Goal: Use online tool/utility

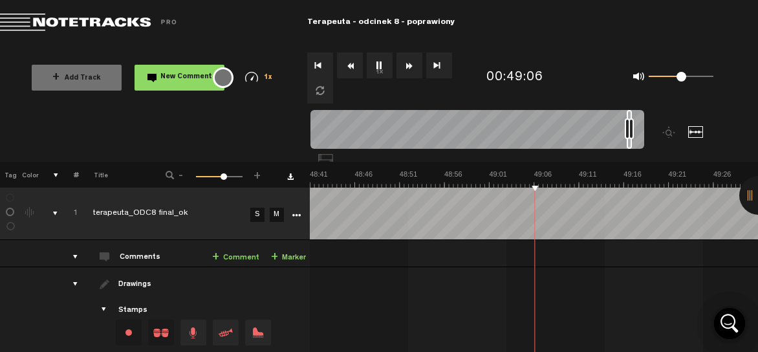
scroll to position [0, 26166]
click at [375, 64] on button "1x" at bounding box center [380, 65] width 26 height 26
click at [382, 63] on button "1x" at bounding box center [380, 65] width 26 height 26
click at [378, 57] on button "1x" at bounding box center [380, 65] width 26 height 26
click at [19, 242] on td at bounding box center [28, 253] width 19 height 27
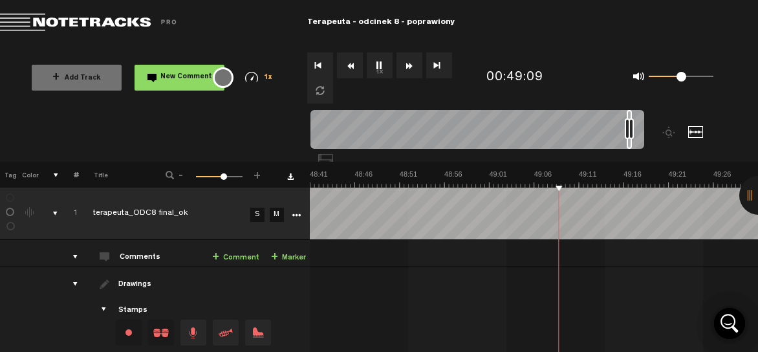
click at [385, 59] on button "1x" at bounding box center [380, 65] width 26 height 26
click at [27, 109] on div "+ Add Track New Comment 1x 0.25x 0.5x 0.75x 1x 1.25x 1.5x 1.75x 2x All emojis 😀…" at bounding box center [379, 77] width 758 height 65
click at [381, 65] on button "1x" at bounding box center [380, 65] width 26 height 26
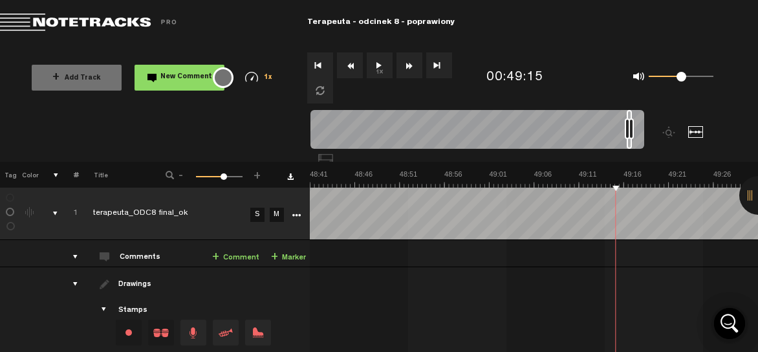
click at [110, 21] on span at bounding box center [90, 23] width 181 height 18
click at [16, 14] on span at bounding box center [90, 23] width 181 height 18
click at [30, 17] on span at bounding box center [90, 23] width 181 height 18
